Goal: Task Accomplishment & Management: Use online tool/utility

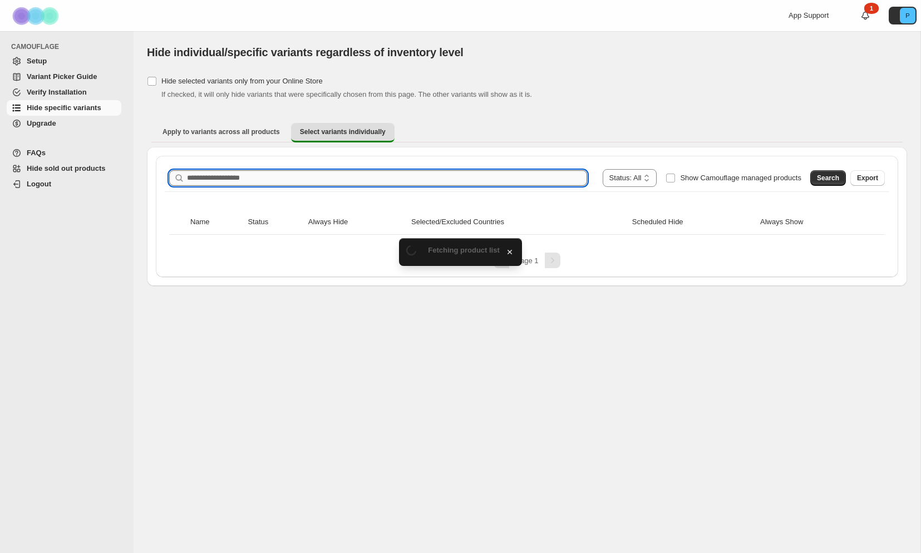
click at [243, 177] on input "Search product name" at bounding box center [387, 178] width 400 height 16
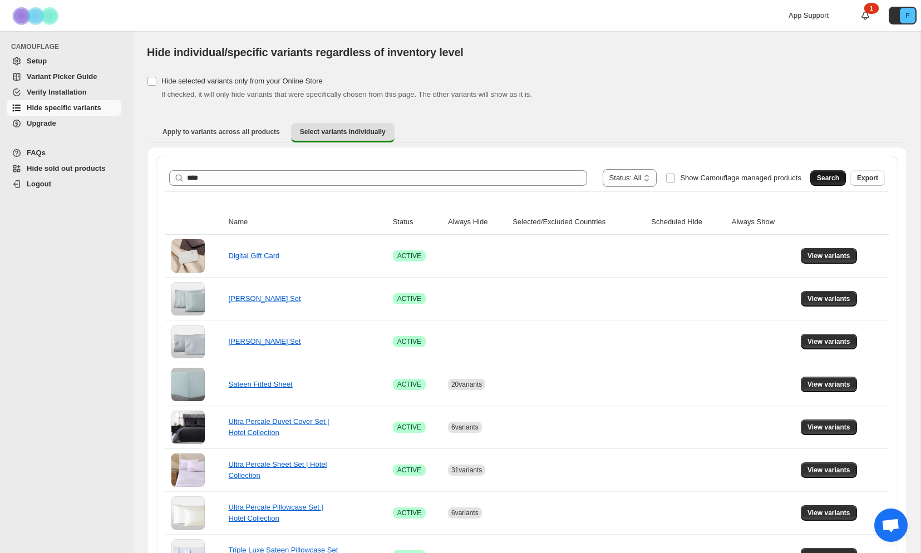
click at [813, 178] on button "Search" at bounding box center [828, 178] width 36 height 16
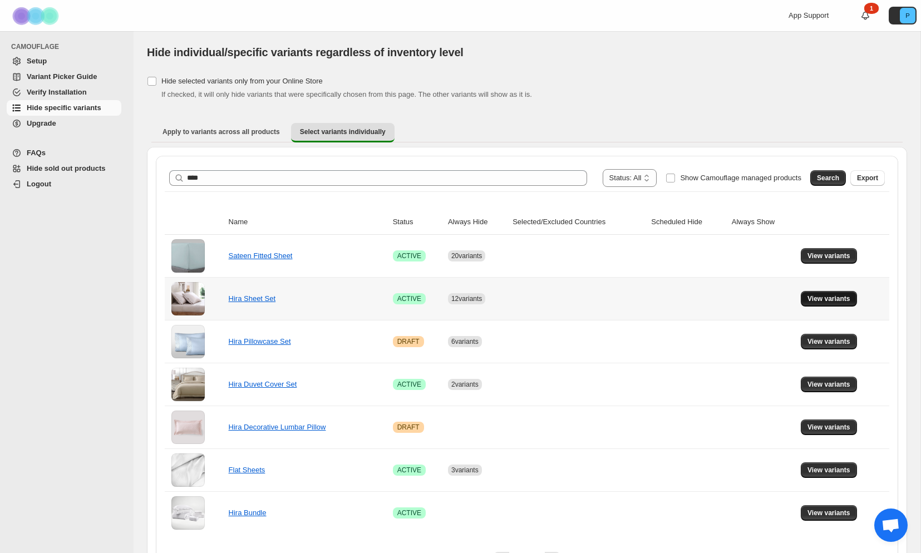
click at [838, 299] on span "View variants" at bounding box center [829, 298] width 43 height 9
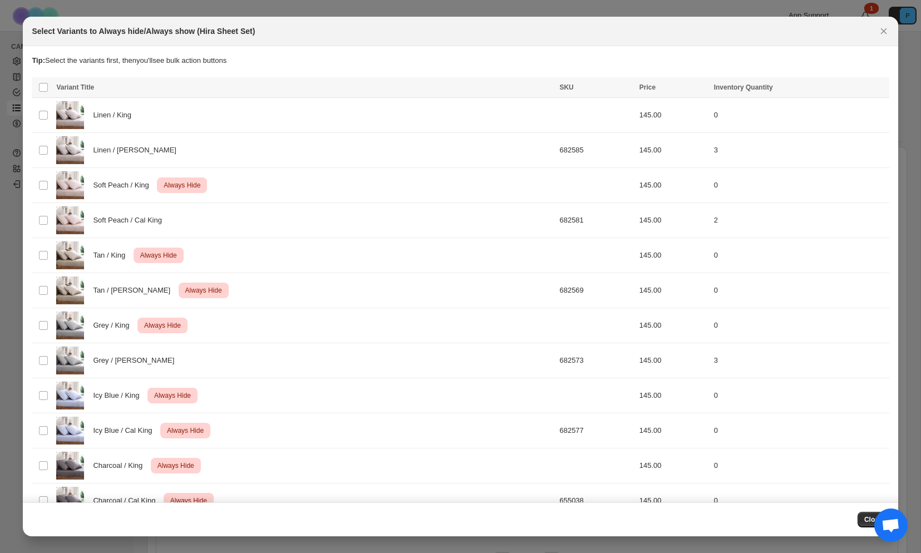
click at [861, 521] on button "Close" at bounding box center [874, 520] width 32 height 16
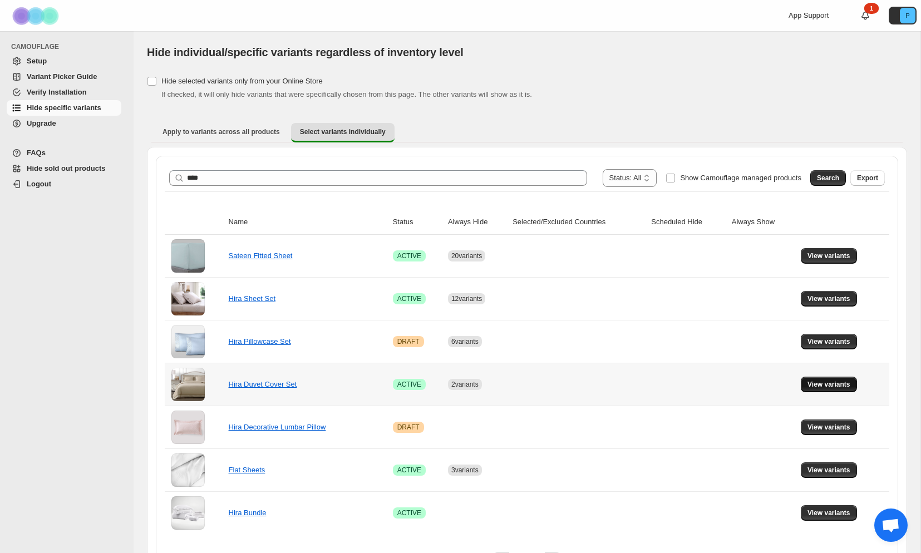
click at [838, 383] on span "View variants" at bounding box center [829, 384] width 43 height 9
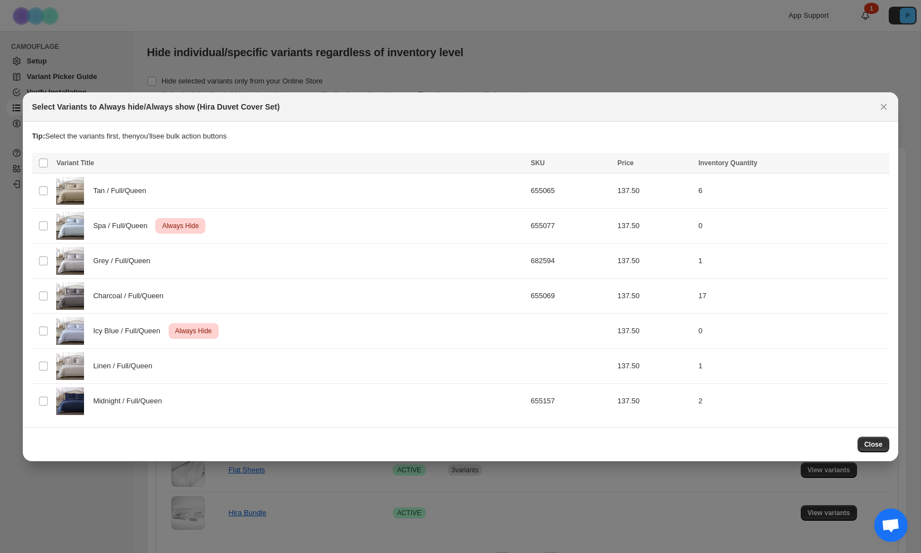
click at [880, 441] on span "Close" at bounding box center [873, 444] width 18 height 9
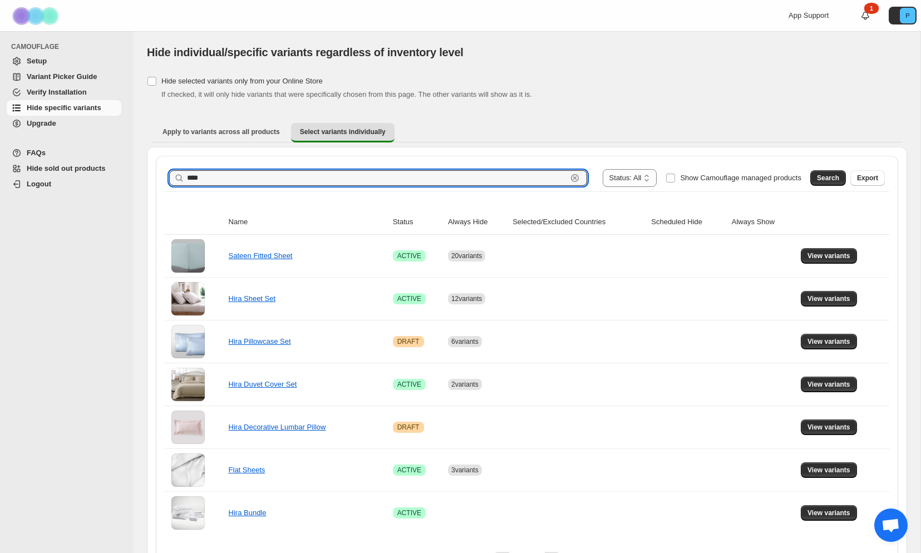
drag, startPoint x: 245, startPoint y: 180, endPoint x: 177, endPoint y: 175, distance: 68.7
click at [177, 175] on div "**** Clear" at bounding box center [378, 178] width 418 height 16
type input "**********"
click at [811, 179] on button "Search" at bounding box center [828, 178] width 36 height 16
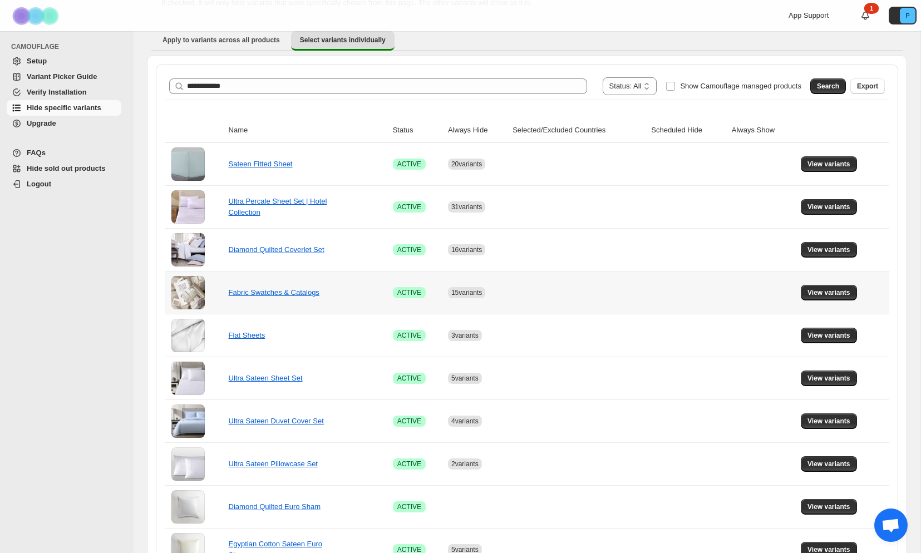
scroll to position [189, 0]
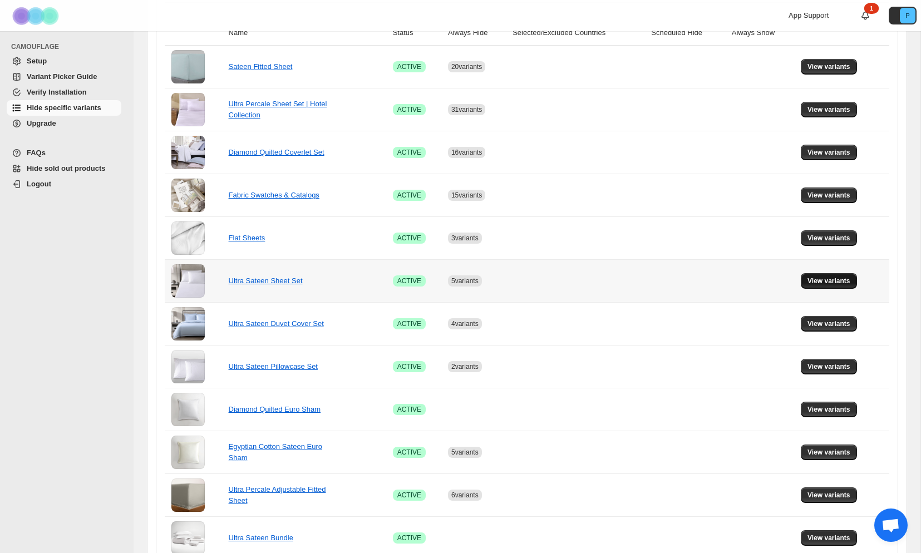
click at [822, 283] on span "View variants" at bounding box center [829, 281] width 43 height 9
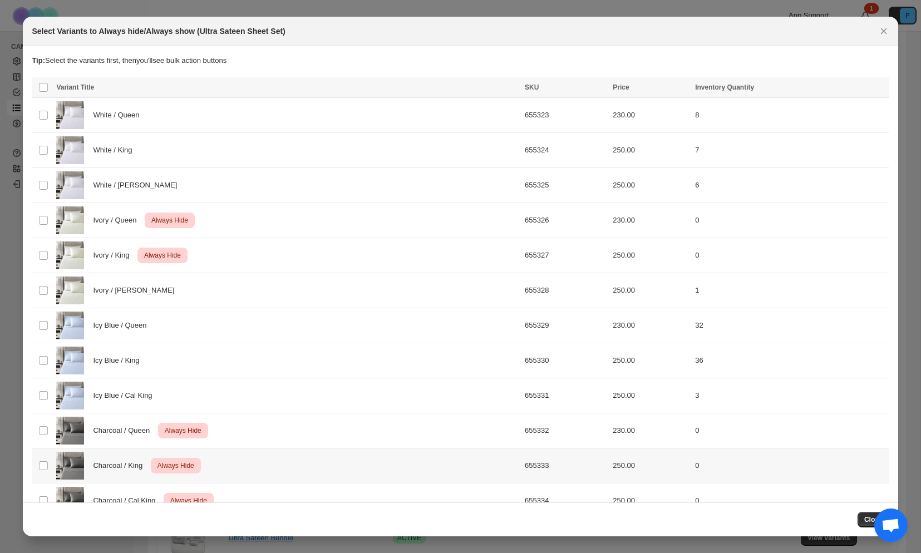
scroll to position [24, 0]
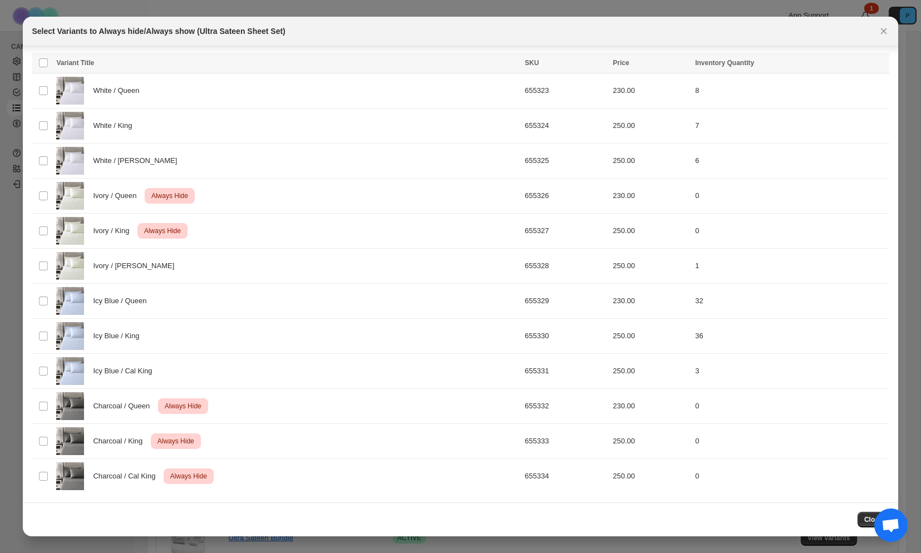
click at [866, 521] on span "Close" at bounding box center [873, 519] width 18 height 9
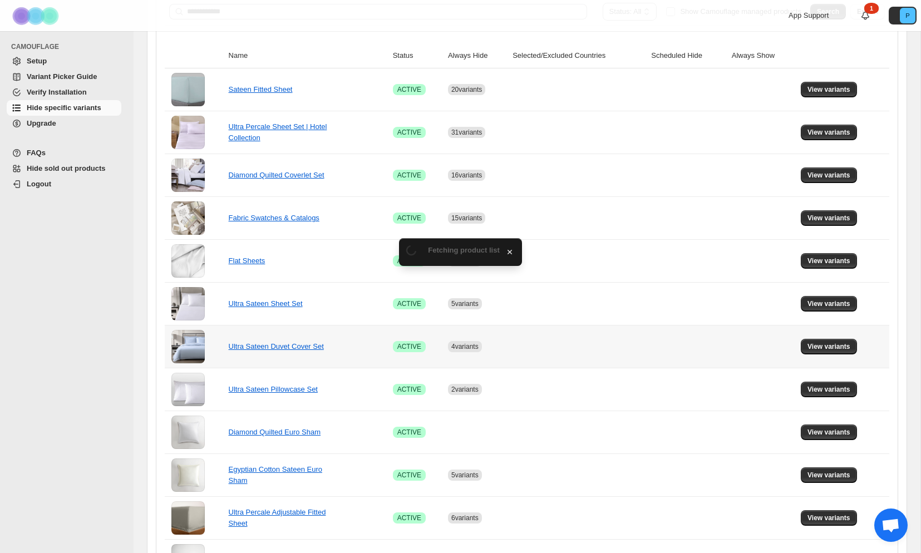
scroll to position [189, 0]
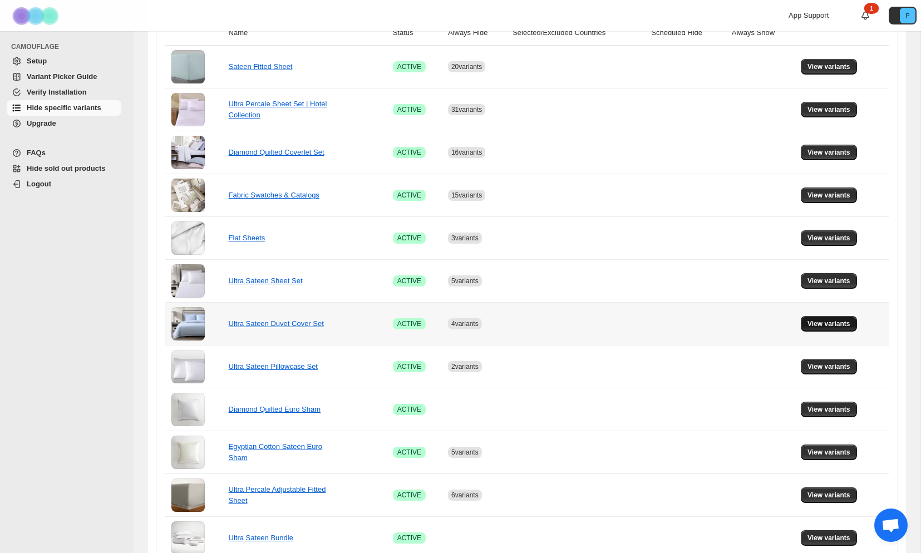
click at [821, 326] on span "View variants" at bounding box center [829, 324] width 43 height 9
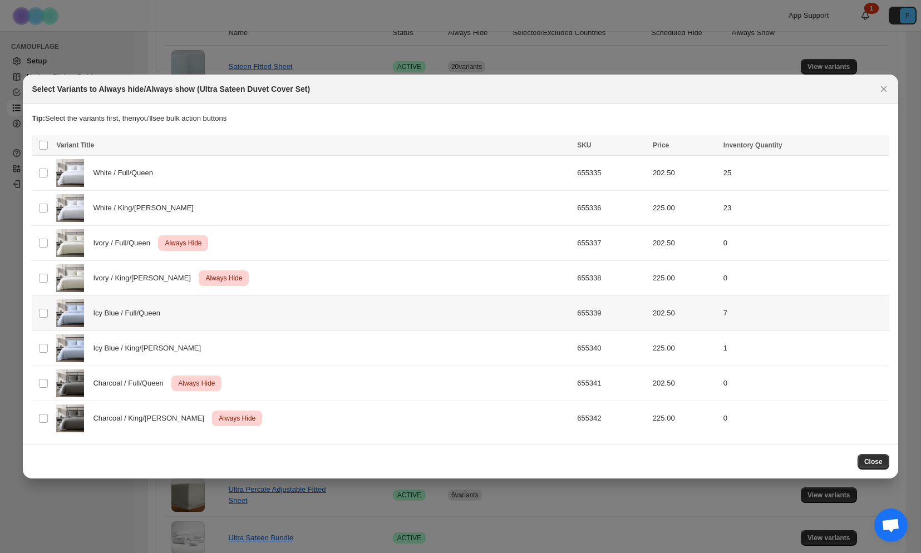
scroll to position [0, 0]
click at [865, 458] on span "Close" at bounding box center [873, 462] width 18 height 9
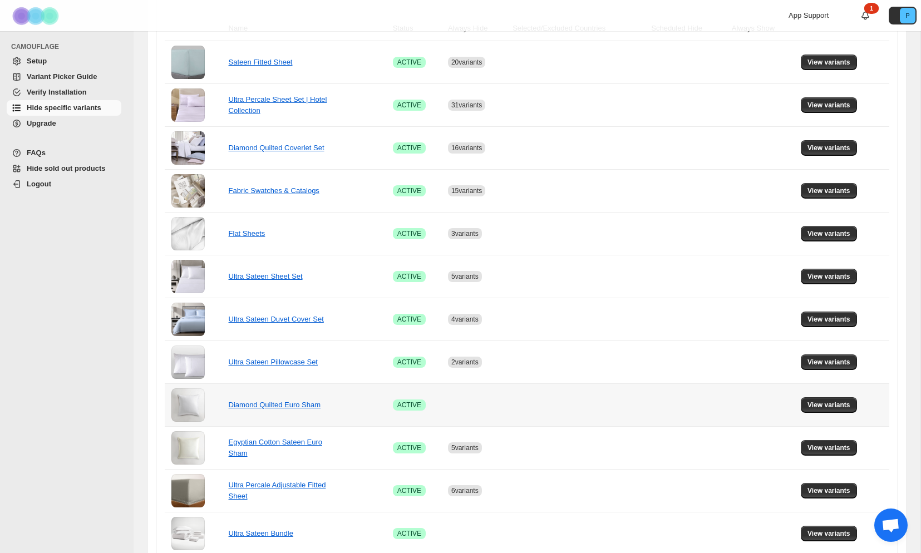
scroll to position [194, 0]
click at [841, 363] on span "View variants" at bounding box center [829, 361] width 43 height 9
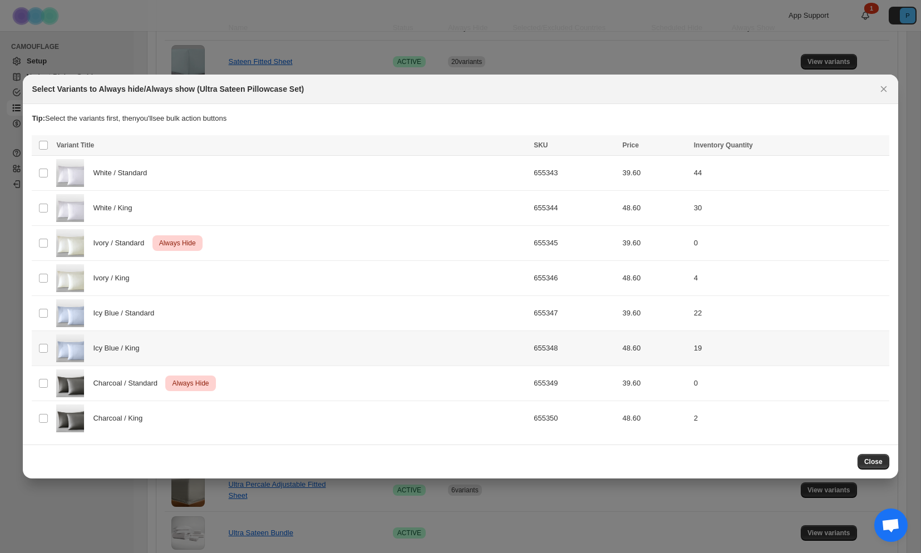
scroll to position [0, 0]
click at [870, 454] on button "Close" at bounding box center [874, 462] width 32 height 16
